Goal: Information Seeking & Learning: Learn about a topic

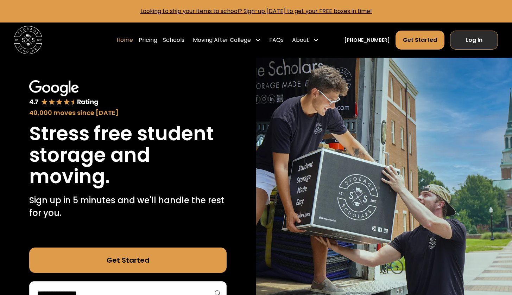
click at [486, 40] on link "Log In" at bounding box center [474, 40] width 48 height 19
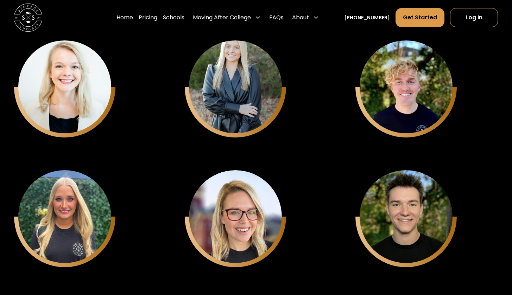
scroll to position [1973, 0]
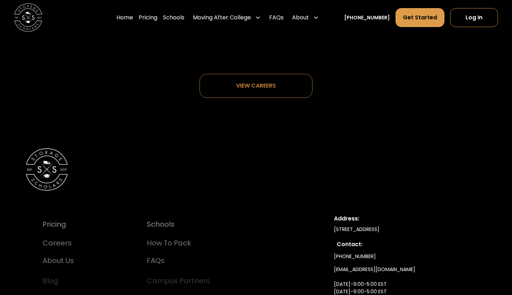
scroll to position [3707, 0]
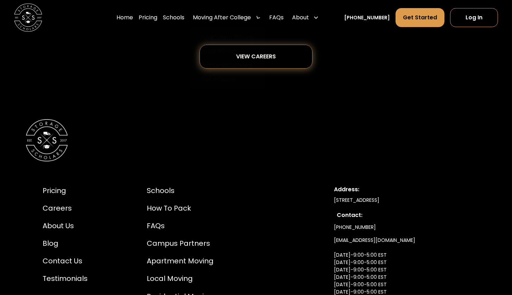
click at [293, 50] on link "View careers" at bounding box center [256, 57] width 113 height 24
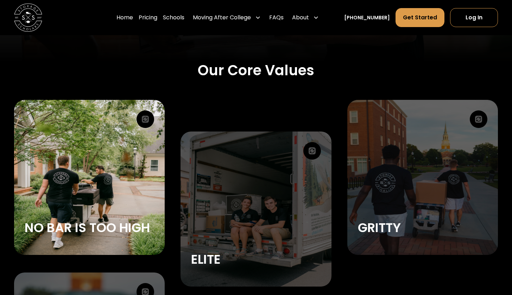
scroll to position [1041, 0]
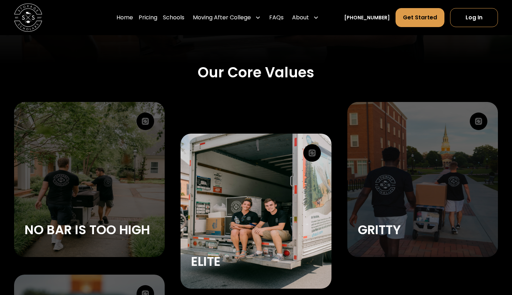
click at [253, 220] on div "Elite" at bounding box center [256, 211] width 151 height 155
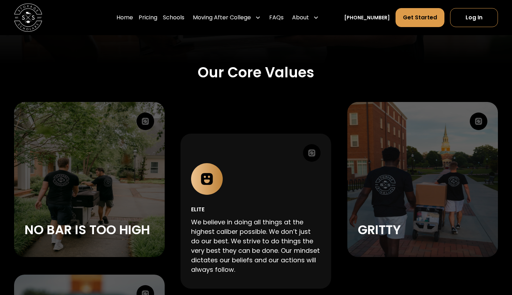
click at [267, 193] on div "Elite We believe in doing all things at the highest caliber possible. We don’t …" at bounding box center [256, 220] width 130 height 115
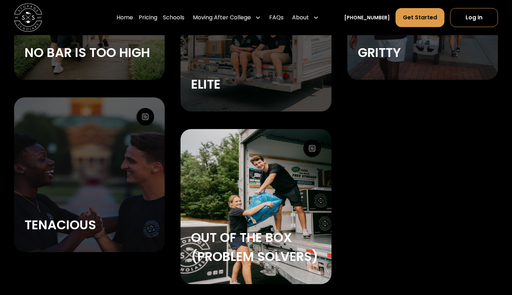
scroll to position [1221, 0]
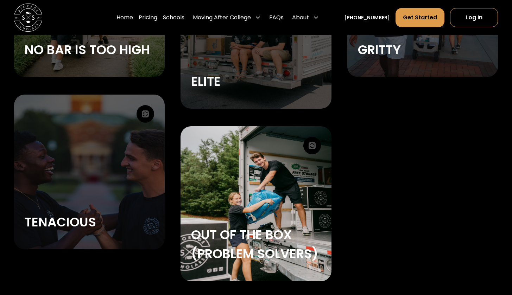
click at [261, 204] on div "Out of the Box (Problem Solvers)" at bounding box center [256, 203] width 151 height 155
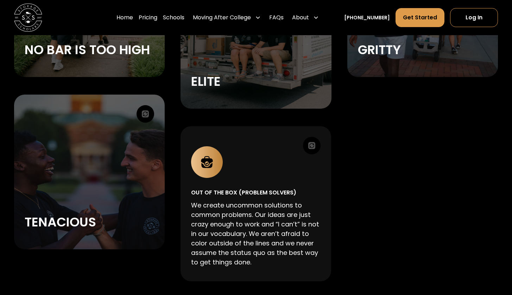
click at [271, 175] on div "Out of the Box (Problem Solvers) We create uncommon solutions to common problem…" at bounding box center [256, 208] width 130 height 124
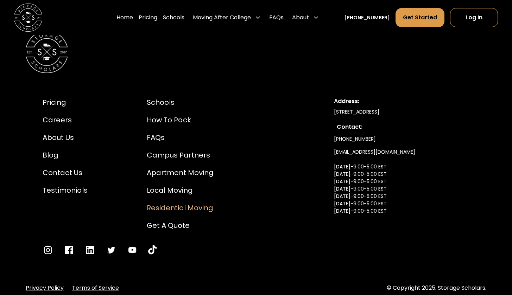
scroll to position [1510, 0]
click at [72, 171] on div "Contact Us" at bounding box center [65, 173] width 45 height 11
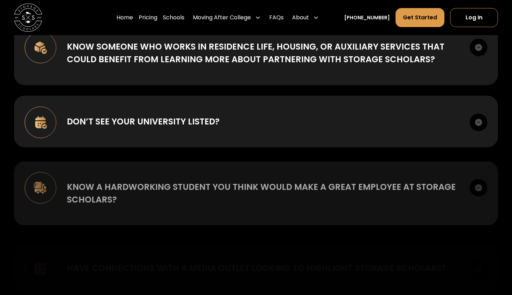
scroll to position [205, 0]
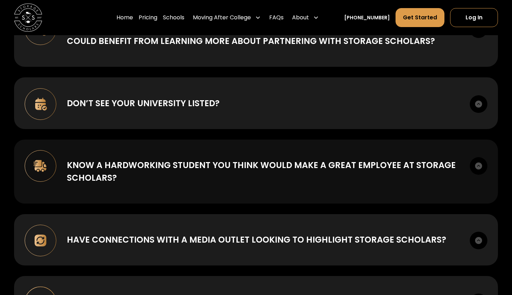
click at [199, 163] on div "Know a hardworking student you think would make a great employee at Storage Sch…" at bounding box center [263, 171] width 393 height 25
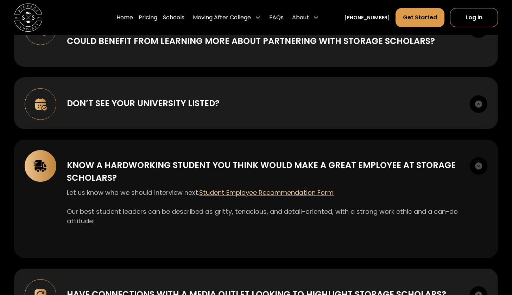
click at [201, 157] on div "Know a hardworking student you think would make a great employee at Storage Sch…" at bounding box center [256, 199] width 484 height 119
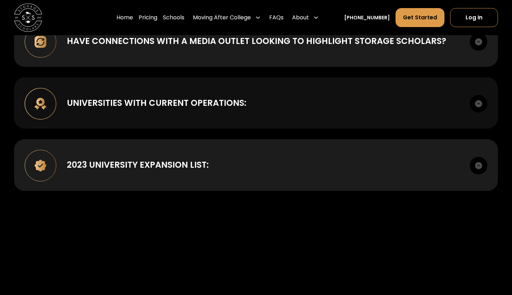
scroll to position [415, 0]
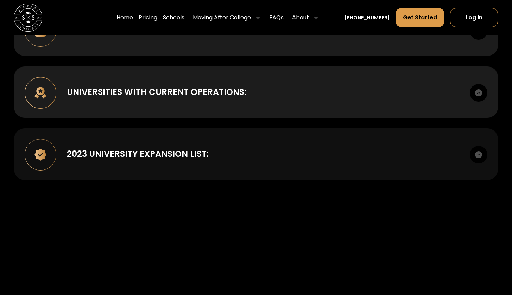
click at [266, 146] on div "2023 UNIVERSITY EXPANSION LIST: American University Babson College Belmont Univ…" at bounding box center [256, 154] width 484 height 51
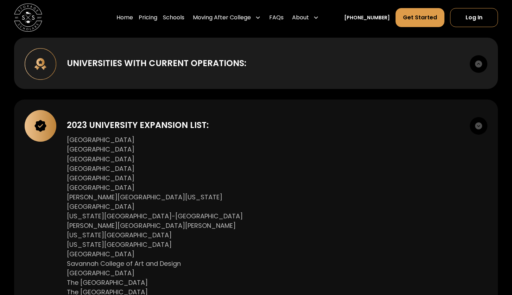
scroll to position [443, 0]
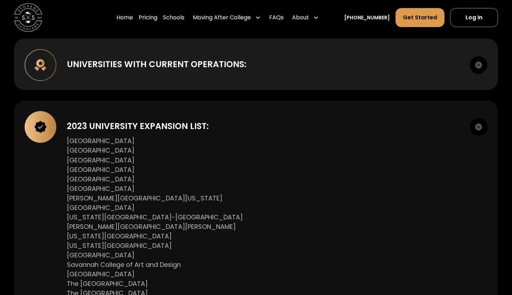
click at [236, 130] on div "2023 UNIVERSITY EXPANSION LIST:" at bounding box center [263, 126] width 393 height 13
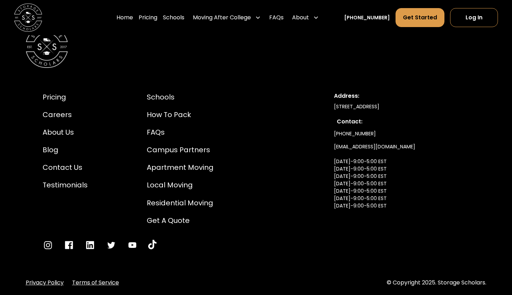
scroll to position [0, 0]
